Goal: Register for event/course

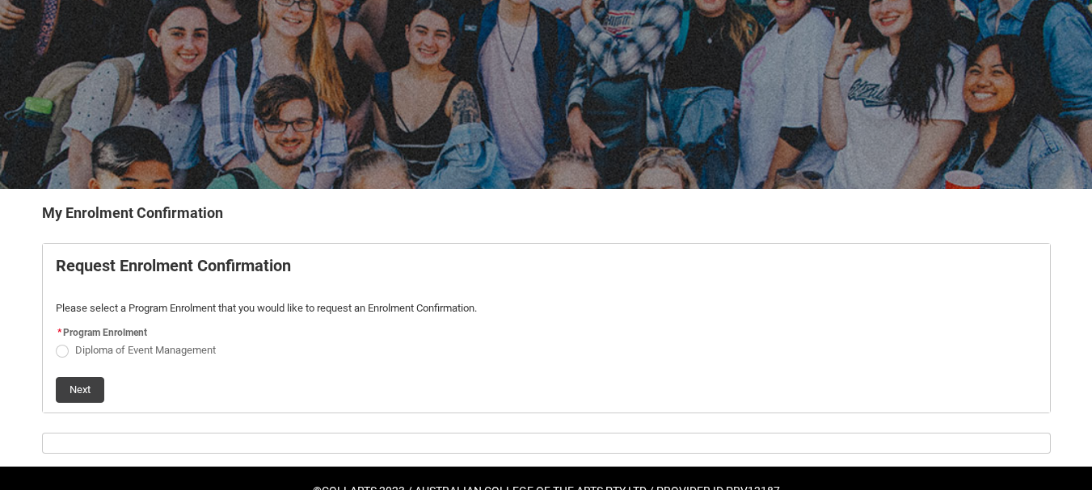
scroll to position [176, 0]
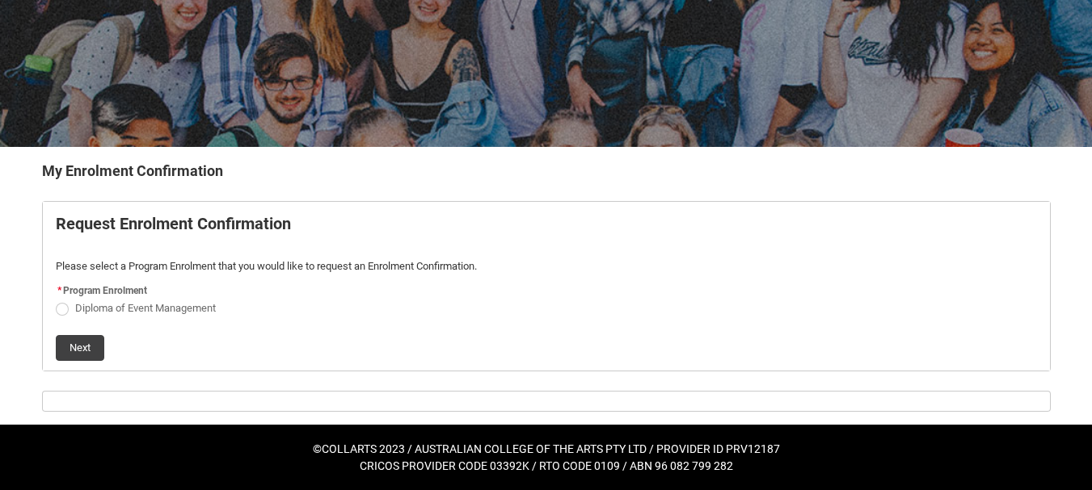
click at [67, 308] on span "REDU_Generate_Enrolment_Confirmation flow" at bounding box center [62, 309] width 13 height 13
click at [56, 300] on input "Diploma of Event Management" at bounding box center [55, 299] width 1 height 1
radio input "true"
click at [78, 343] on button "Next" at bounding box center [80, 348] width 48 height 26
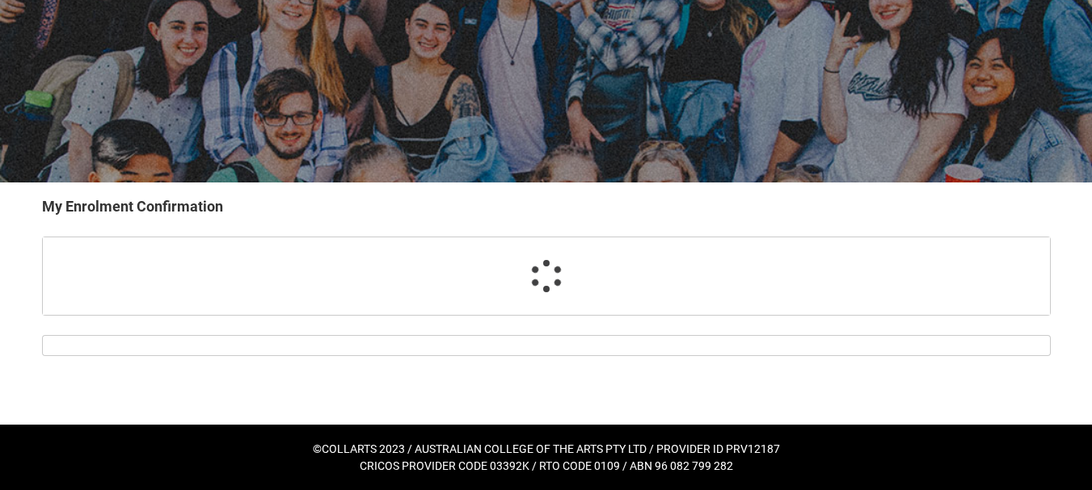
scroll to position [141, 0]
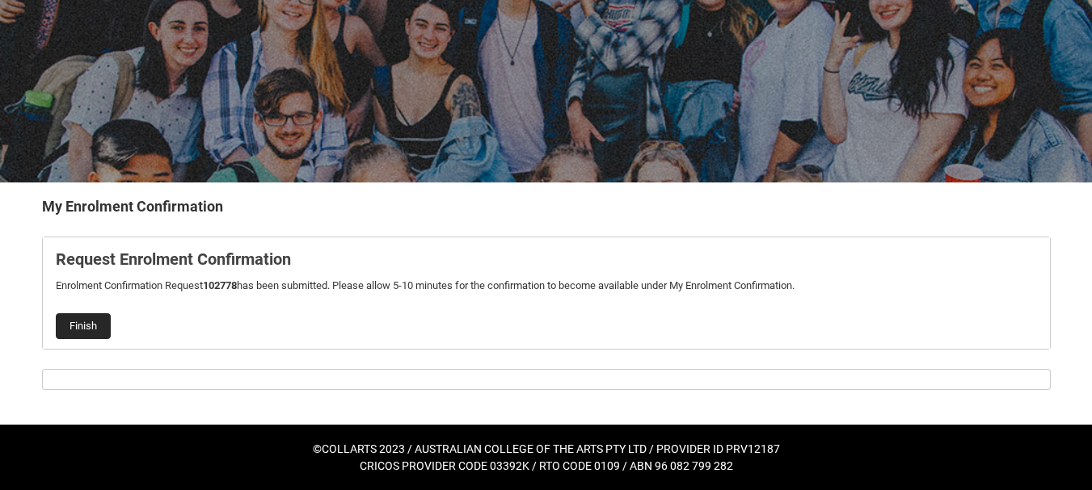
click at [105, 322] on button "Finish" at bounding box center [83, 326] width 55 height 26
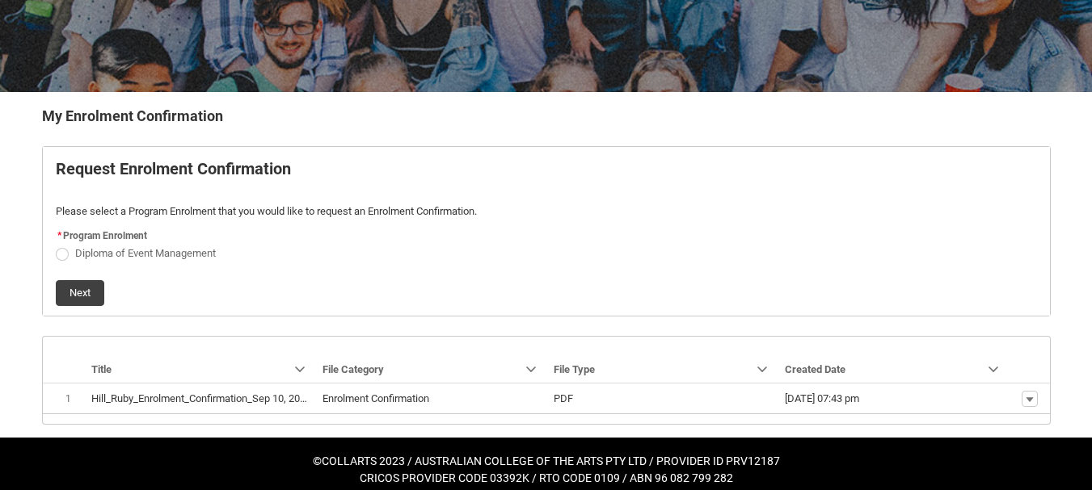
scroll to position [244, 0]
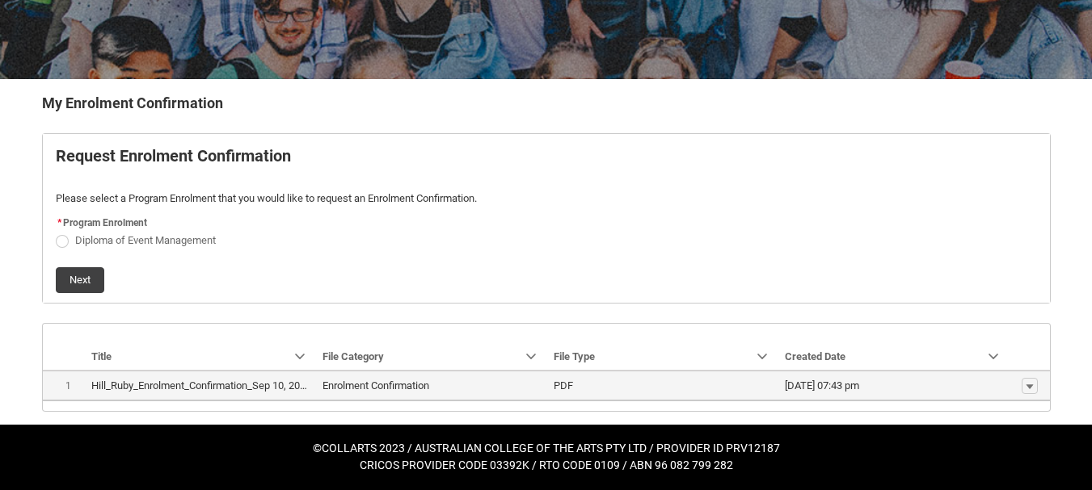
click at [919, 389] on span "10/09/2025, 07:43 pm" at bounding box center [894, 386] width 218 height 16
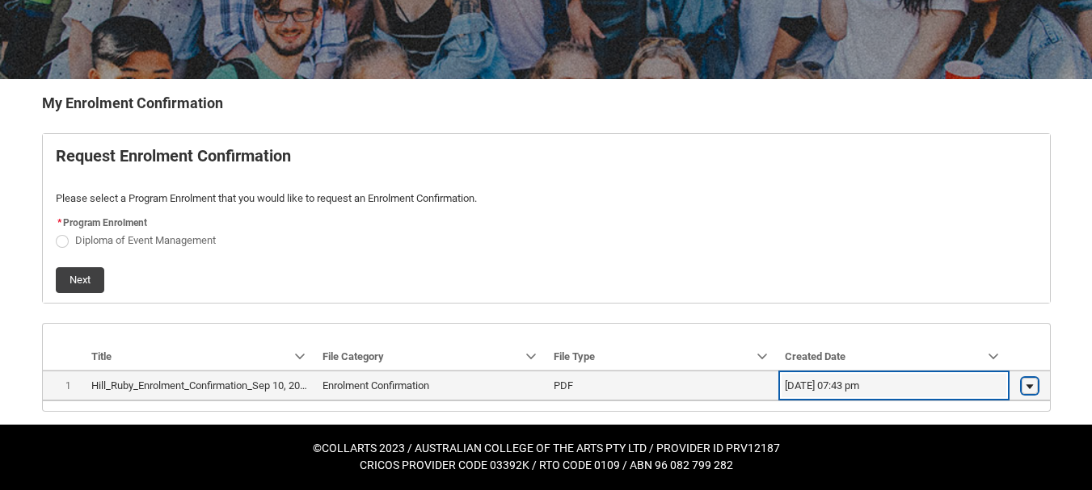
click at [1030, 385] on lightning-primitive-icon "button" at bounding box center [1030, 386] width 10 height 11
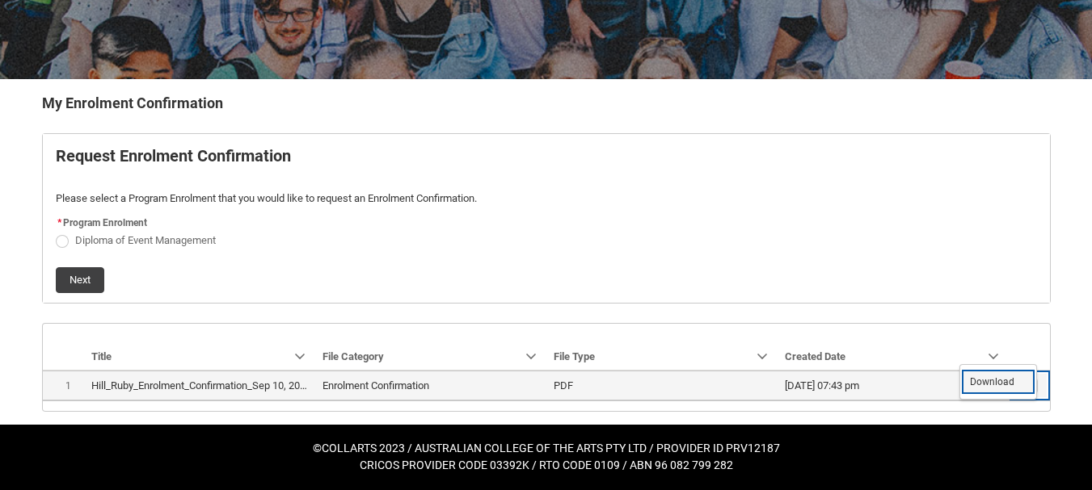
click at [1018, 381] on link "Download" at bounding box center [998, 381] width 76 height 27
